Goal: Information Seeking & Learning: Find contact information

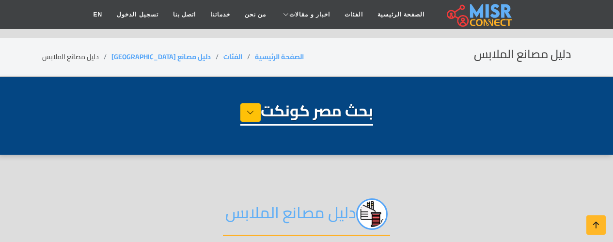
select select "**********"
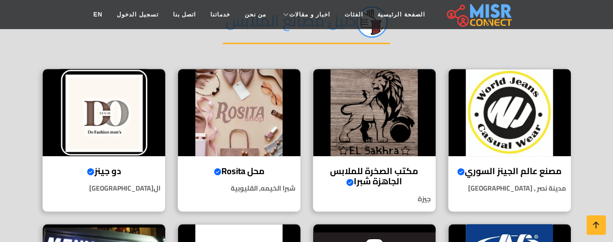
scroll to position [194, 0]
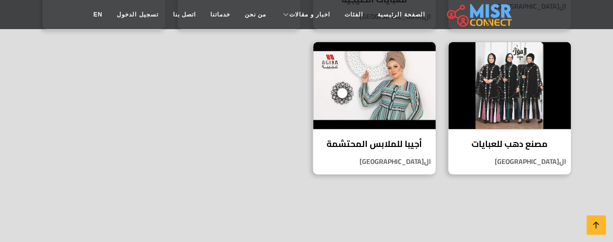
scroll to position [687, 0]
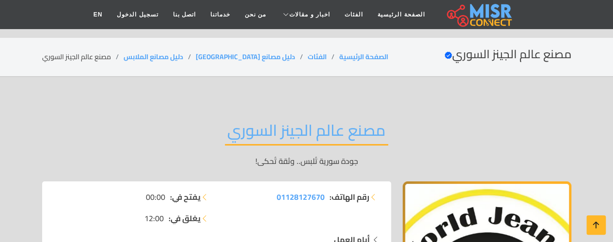
scroll to position [61, 0]
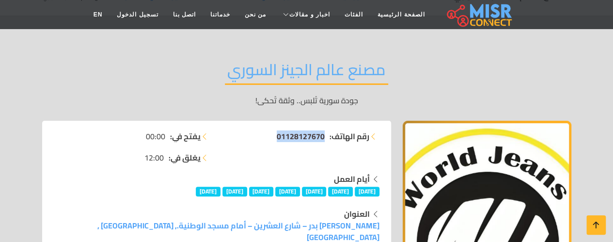
drag, startPoint x: 269, startPoint y: 135, endPoint x: 322, endPoint y: 135, distance: 52.9
click at [322, 135] on li "رقم الهاتف: 01128127670" at bounding box center [301, 136] width 157 height 12
copy span "01128127670"
drag, startPoint x: 89, startPoint y: 229, endPoint x: 105, endPoint y: 229, distance: 15.5
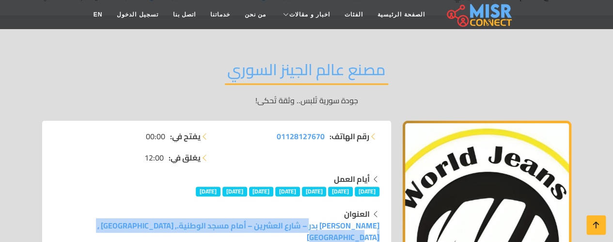
drag, startPoint x: 112, startPoint y: 225, endPoint x: 380, endPoint y: 226, distance: 268.1
copy link "خلف حديقة بدر – شارع العشرين – أمام مسجد الوطنية., مدينة نصر , القاهرة"
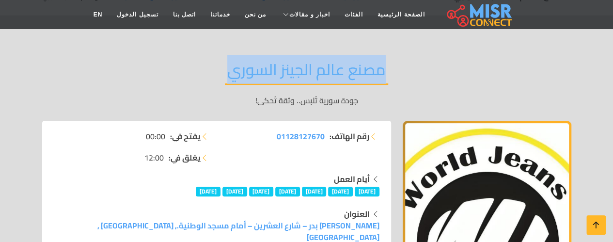
drag, startPoint x: 219, startPoint y: 72, endPoint x: 392, endPoint y: 70, distance: 172.6
click at [392, 70] on div "مصنع عالم الجينز السوري جودة سورية تُلبس.. وثقة تُحكى!" at bounding box center [306, 83] width 529 height 75
copy h2 "مصنع عالم الجينز السوري"
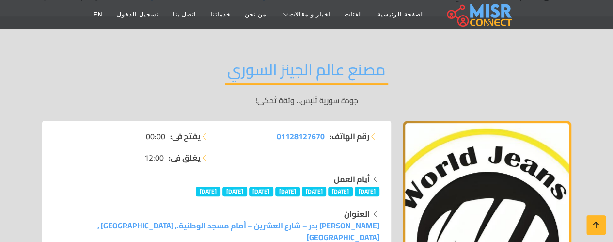
drag, startPoint x: 0, startPoint y: 193, endPoint x: 27, endPoint y: 178, distance: 31.3
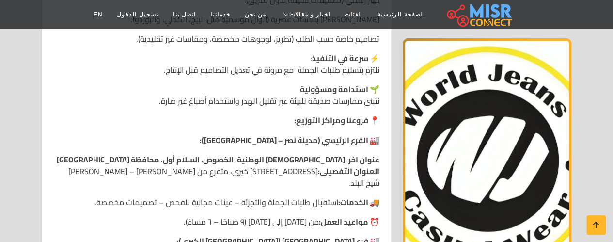
scroll to position [802, 0]
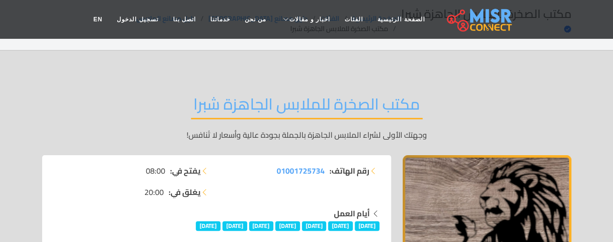
scroll to position [31, 0]
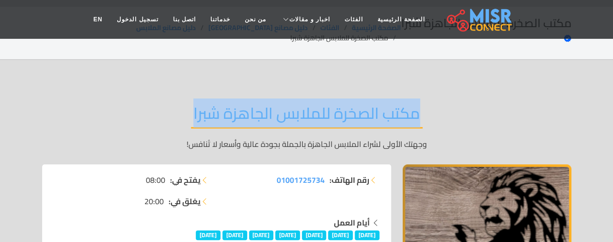
drag, startPoint x: 189, startPoint y: 97, endPoint x: 417, endPoint y: 103, distance: 228.0
click at [417, 103] on div "مكتب الصخرة للملابس الجاهزة شبرا وجهتك الأولى لشراء الملابس الجاهزة بالجملة بجو…" at bounding box center [306, 126] width 529 height 75
copy h2 "مكتب الصخرة للملابس الجاهزة شبرا"
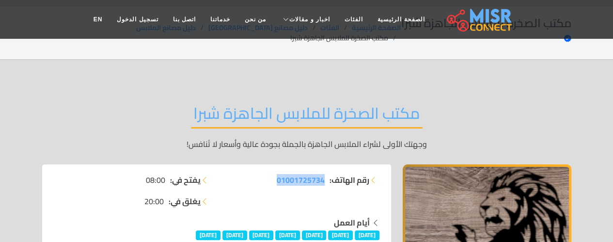
drag, startPoint x: 266, startPoint y: 164, endPoint x: 322, endPoint y: 171, distance: 56.7
click at [322, 174] on div "رقم الهاتف: 01001725734" at bounding box center [301, 195] width 169 height 43
copy span "01001725734"
drag, startPoint x: 0, startPoint y: 185, endPoint x: 47, endPoint y: 193, distance: 47.4
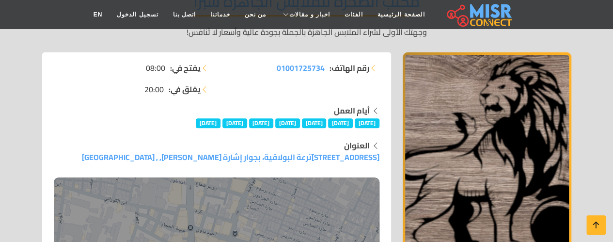
scroll to position [188, 0]
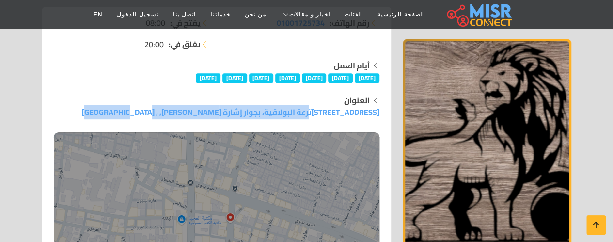
drag, startPoint x: 188, startPoint y: 93, endPoint x: 381, endPoint y: 98, distance: 193.1
click at [380, 98] on div "العنوان 73 شارع الترعة البولاقية، بجوار إشارة أحمد بدوي, , جيزة" at bounding box center [216, 199] width 337 height 208
copy link "73 شارع الترعة البولاقية، بجوار إشارة أحمد بدوي, , جيزة"
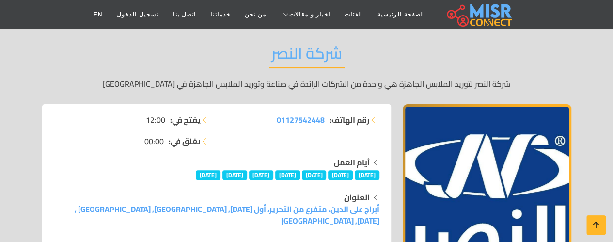
scroll to position [61, 0]
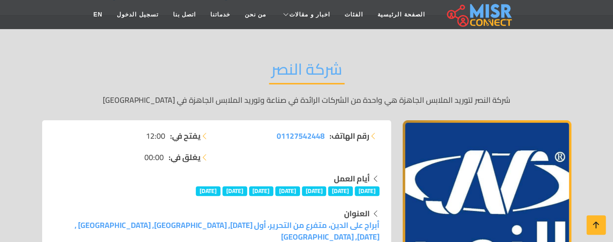
drag, startPoint x: 267, startPoint y: 71, endPoint x: 342, endPoint y: 81, distance: 76.3
click at [341, 79] on h2 "شركة النصر" at bounding box center [307, 72] width 76 height 25
copy h2 "شركة النصر"
drag, startPoint x: 265, startPoint y: 134, endPoint x: 324, endPoint y: 140, distance: 59.0
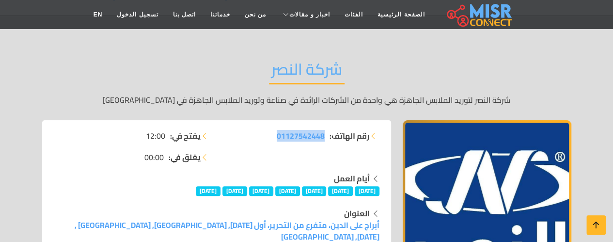
click at [324, 140] on li "رقم الهاتف: 01127542448" at bounding box center [301, 136] width 157 height 12
copy span "01127542448"
drag, startPoint x: 13, startPoint y: 86, endPoint x: 103, endPoint y: 114, distance: 94.5
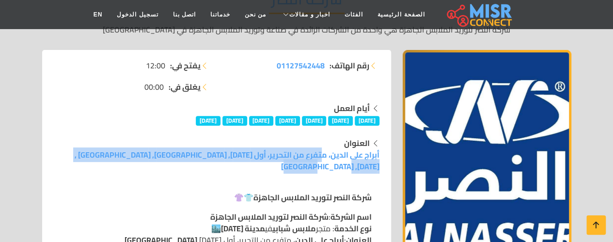
drag, startPoint x: 96, startPoint y: 154, endPoint x: 382, endPoint y: 156, distance: 286.1
click at [382, 156] on div "العنوان أبراج على الدين، متفرع من التحرير، أول 6 أكتوبر, محافظة الجيزة, مصر , 6…" at bounding box center [216, 154] width 337 height 35
copy link "أبراج على الدين، متفرع من التحرير، أول 6 أكتوبر, محافظة الجيزة, مصر , 6 أكتوبر,…"
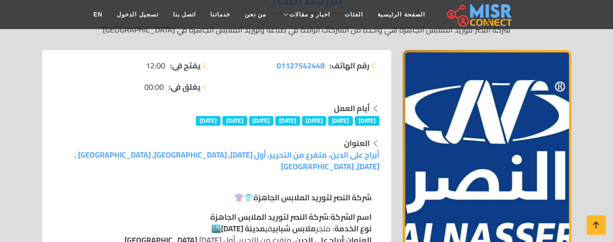
drag, startPoint x: 0, startPoint y: 115, endPoint x: 10, endPoint y: 124, distance: 13.0
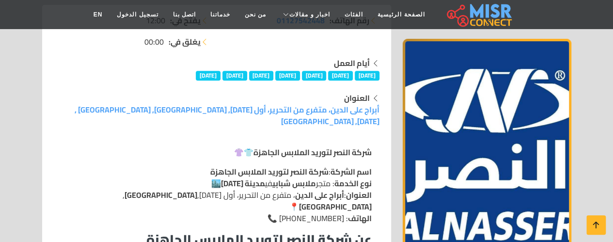
scroll to position [241, 0]
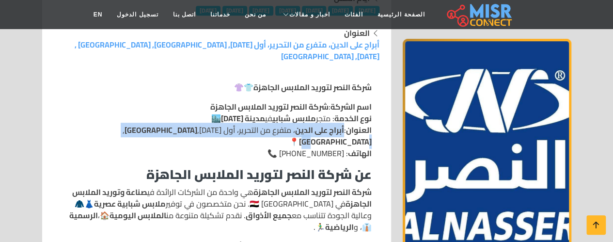
drag, startPoint x: 124, startPoint y: 122, endPoint x: 344, endPoint y: 119, distance: 219.7
click at [344, 119] on p "اسم الشركة : شركة النصر لتوريد الملابس الجاهزة نوع الخدمة : متجر ملابس شبابي في…" at bounding box center [217, 130] width 310 height 58
copy p "أبراج على الدين ، متفرع من التحرير، أول 6 أكتوبر, محافظة الجيزة , مصر"
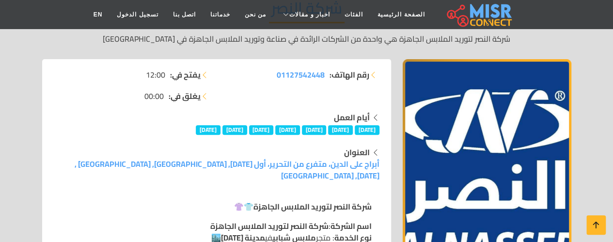
scroll to position [143, 0]
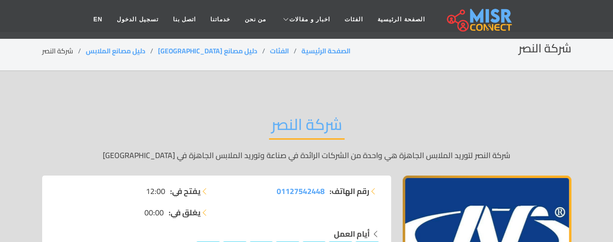
scroll to position [3, 0]
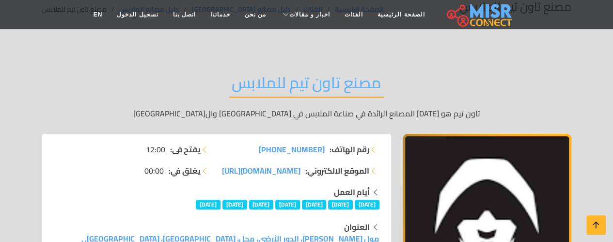
scroll to position [55, 0]
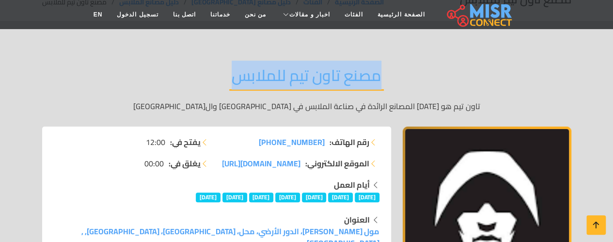
drag, startPoint x: 227, startPoint y: 81, endPoint x: 380, endPoint y: 81, distance: 152.7
click at [380, 81] on div "مصنع تاون تيم للملابس تاون تيم هو [DATE] المصانع الرائدة في صناعة الملابس في [G…" at bounding box center [306, 88] width 529 height 75
copy h2 "مصنع تاون تيم للملابس"
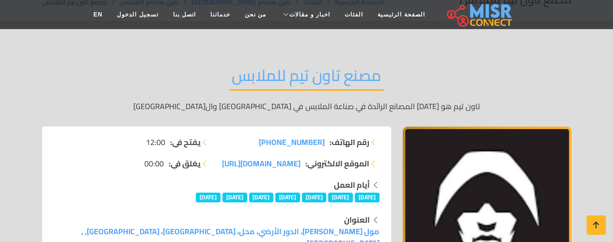
drag, startPoint x: 0, startPoint y: 114, endPoint x: 28, endPoint y: 139, distance: 37.1
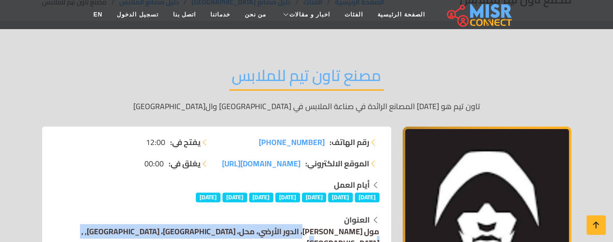
drag, startPoint x: 141, startPoint y: 229, endPoint x: 379, endPoint y: 235, distance: 238.1
click at [379, 235] on div "العنوان مول [PERSON_NAME]، الدور الأرضي، محل، محافظة [GEOGRAPHIC_DATA]، [GEOGRA…" at bounding box center [217, 231] width 326 height 35
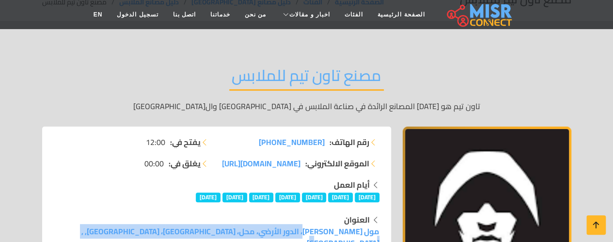
copy link "مول [PERSON_NAME]، الدور الأرضي، محل، [GEOGRAPHIC_DATA]، [GEOGRAPHIC_DATA], , […"
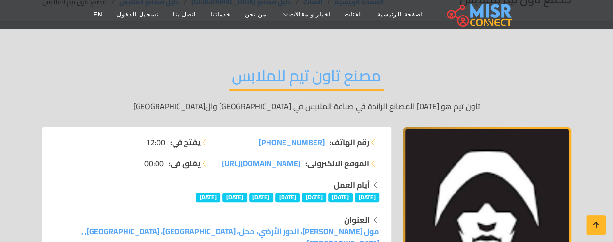
drag, startPoint x: 263, startPoint y: 140, endPoint x: 321, endPoint y: 142, distance: 58.7
click at [321, 142] on li "رقم الهاتف: [PHONE_NUMBER]" at bounding box center [301, 142] width 157 height 12
copy span "201226066793"
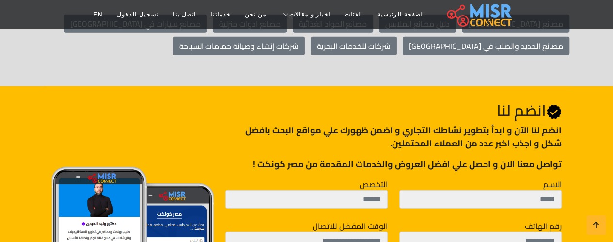
scroll to position [1237, 0]
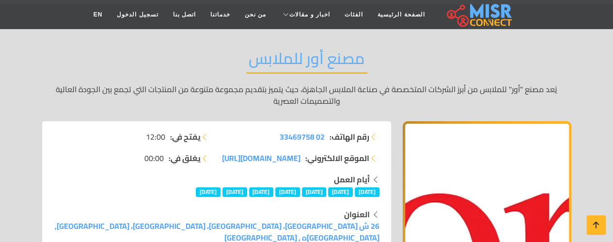
scroll to position [88, 0]
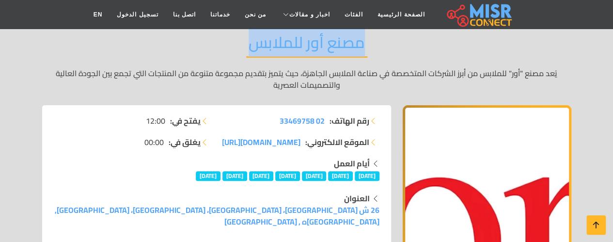
drag, startPoint x: 243, startPoint y: 44, endPoint x: 369, endPoint y: 51, distance: 125.8
click at [369, 51] on div "مصنع أور للملابس يُعد مصنع "أور" للملابس من أبرز الشركات المتخصصة في صناعة المل…" at bounding box center [306, 61] width 529 height 87
copy h2 "مصنع أور للملابس"
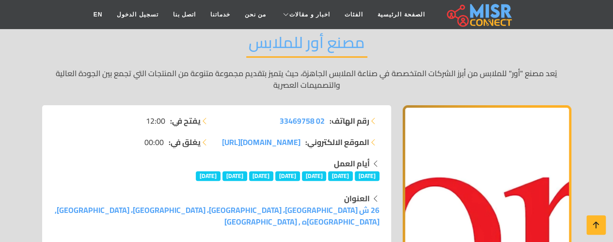
drag, startPoint x: 0, startPoint y: 91, endPoint x: 15, endPoint y: 97, distance: 15.7
drag, startPoint x: 276, startPoint y: 122, endPoint x: 323, endPoint y: 123, distance: 47.0
click at [323, 123] on li "رقم الهاتف: 02 33469758" at bounding box center [301, 121] width 157 height 12
copy span "02 33469758"
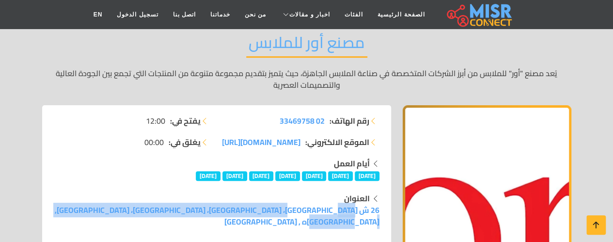
drag, startPoint x: 102, startPoint y: 206, endPoint x: 381, endPoint y: 213, distance: 278.9
click at [381, 213] on div "العنوان 26 ش [GEOGRAPHIC_DATA]، [GEOGRAPHIC_DATA]، [GEOGRAPHIC_DATA]، [GEOGRAPH…" at bounding box center [216, 209] width 337 height 35
copy link "26 ش [GEOGRAPHIC_DATA]، [GEOGRAPHIC_DATA]، [GEOGRAPHIC_DATA]، [GEOGRAPHIC_DATA]…"
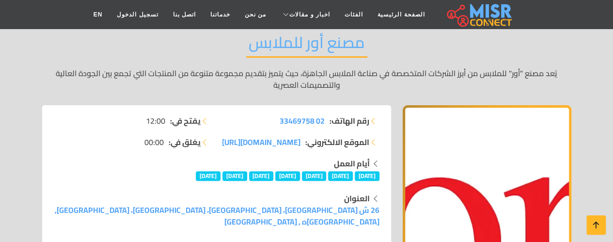
drag, startPoint x: 261, startPoint y: 229, endPoint x: 272, endPoint y: 229, distance: 11.2
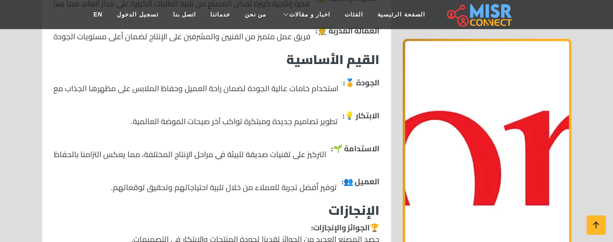
scroll to position [1516, 0]
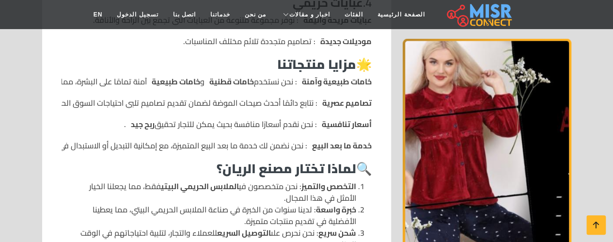
scroll to position [952, 0]
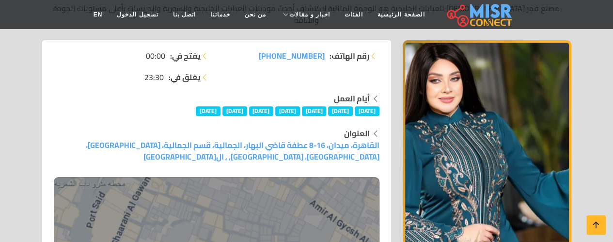
scroll to position [86, 0]
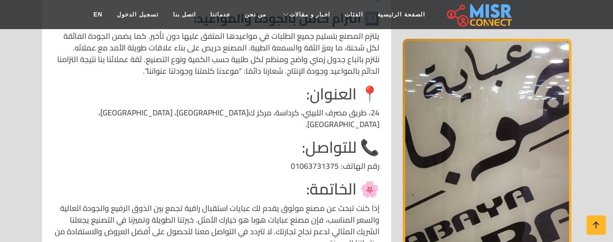
scroll to position [754, 0]
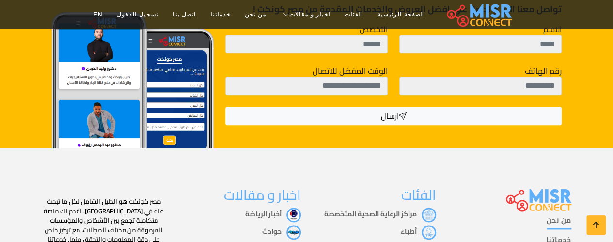
scroll to position [2429, 0]
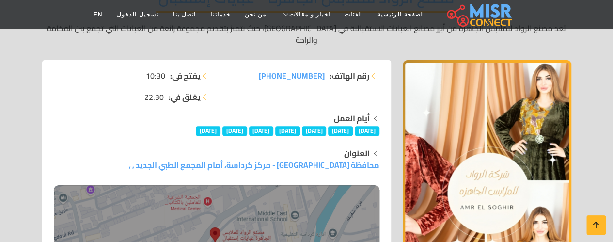
scroll to position [72, 0]
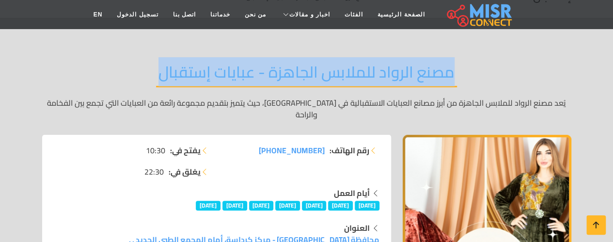
drag, startPoint x: 153, startPoint y: 70, endPoint x: 464, endPoint y: 73, distance: 310.3
click at [464, 73] on div "مصنع الرواد للملابس الجاهزة - عبايات إستقبال يُعد مصنع الرواد للملابس الجاهزة م…" at bounding box center [306, 91] width 529 height 87
copy h2 "مصنع الرواد للملابس الجاهزة - عبايات إستقبال"
drag, startPoint x: 259, startPoint y: 135, endPoint x: 323, endPoint y: 140, distance: 63.7
click at [323, 144] on li "رقم الهاتف: +20 11 55813184" at bounding box center [301, 150] width 157 height 12
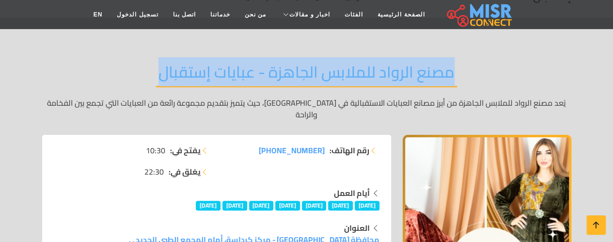
copy span "+20 11 55813184"
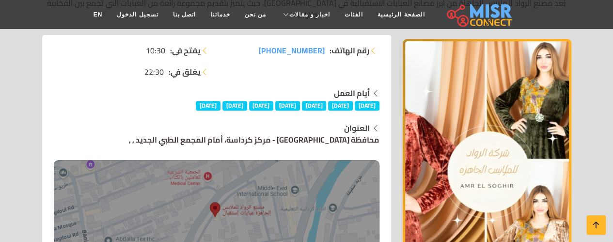
scroll to position [218, 0]
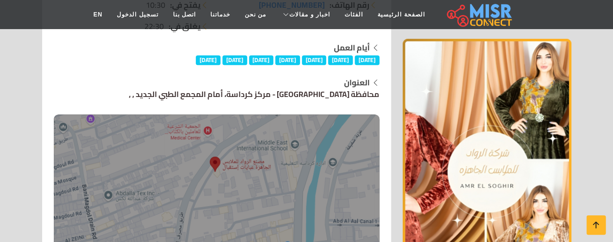
drag, startPoint x: 158, startPoint y: 79, endPoint x: 379, endPoint y: 84, distance: 221.2
click at [379, 84] on div "العنوان محافظة الجيزة - مركز كرداسة، أمام المجمع الطبي الجديد , ," at bounding box center [217, 181] width 326 height 208
copy link "محافظة الجيزة - مركز كرداسة، أمام المجمع الطبي الجديد , ,"
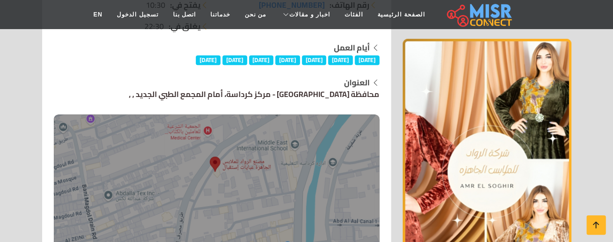
drag, startPoint x: 168, startPoint y: 80, endPoint x: 377, endPoint y: 85, distance: 209.5
click at [377, 85] on div "العنوان محافظة الجيزة - مركز كرداسة، أمام المجمع الطبي الجديد , ," at bounding box center [217, 181] width 326 height 208
copy link "محافظة الجيزة - مركز كرداسة، أمام المجمع الطبي الجديد , ,"
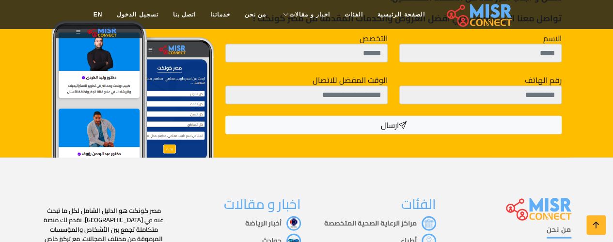
scroll to position [3003, 0]
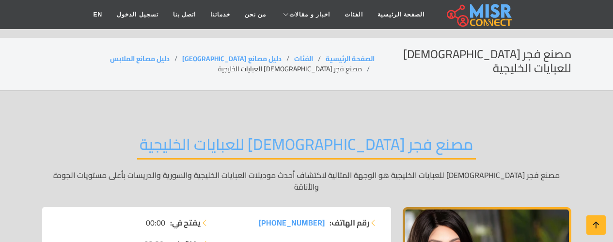
scroll to position [86, 0]
